Goal: Information Seeking & Learning: Learn about a topic

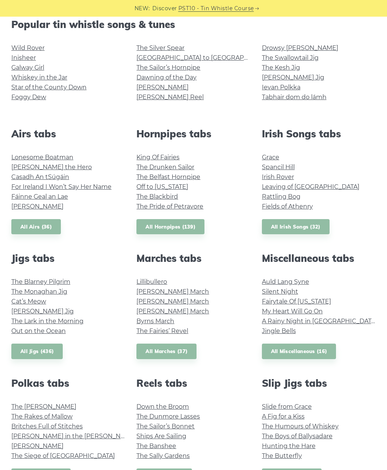
scroll to position [200, 0]
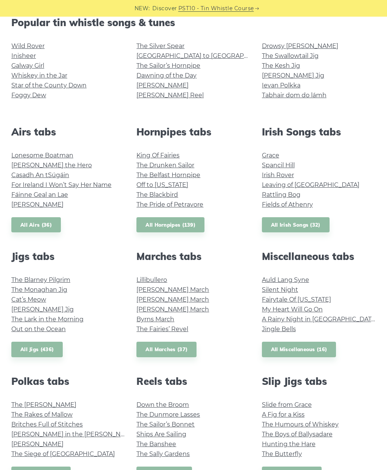
click at [304, 278] on link "Auld Lang Syne" at bounding box center [285, 279] width 47 height 7
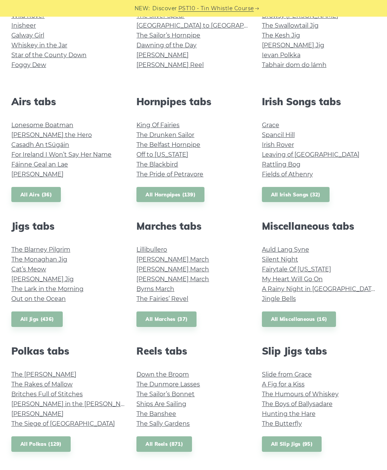
click at [161, 249] on link "Lillibullero" at bounding box center [152, 249] width 31 height 7
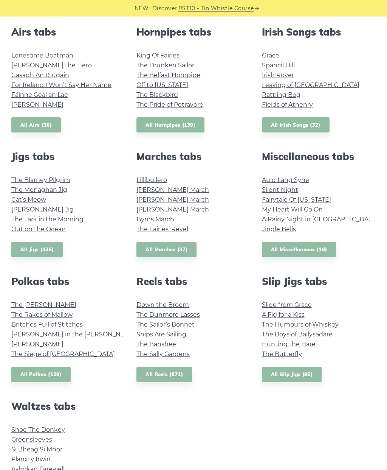
scroll to position [300, 0]
click at [52, 303] on link "The [PERSON_NAME]" at bounding box center [43, 304] width 65 height 7
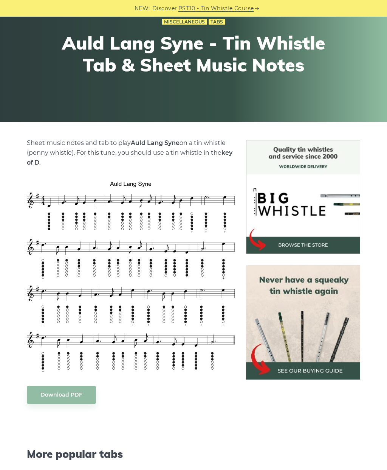
scroll to position [81, 0]
